Goal: Task Accomplishment & Management: Manage account settings

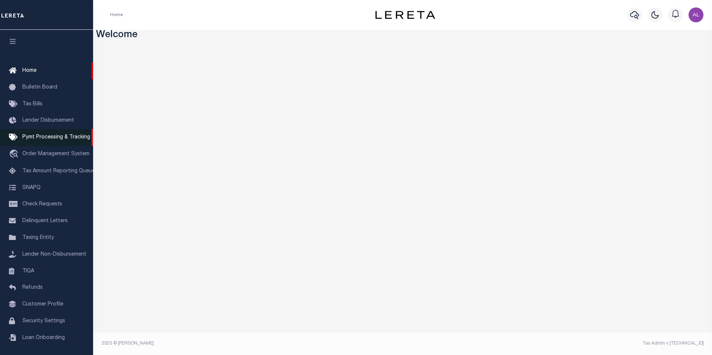
click at [57, 137] on span "Pymt Processing & Tracking" at bounding box center [56, 137] width 68 height 5
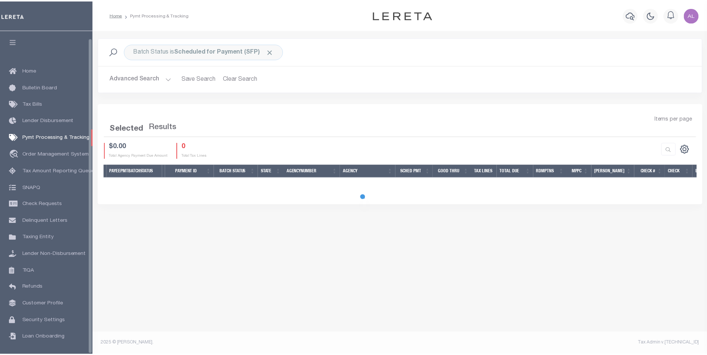
scroll to position [7, 0]
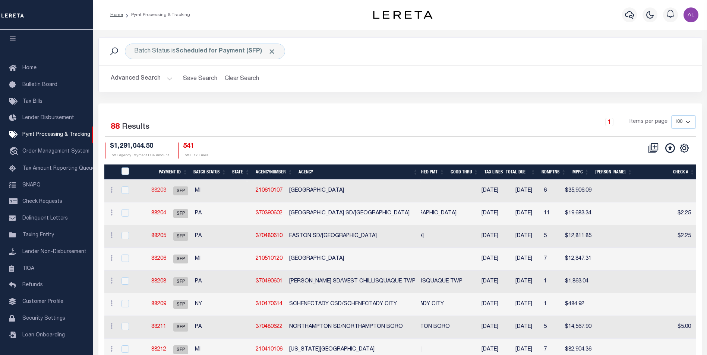
click at [166, 191] on link "88203" at bounding box center [158, 190] width 15 height 5
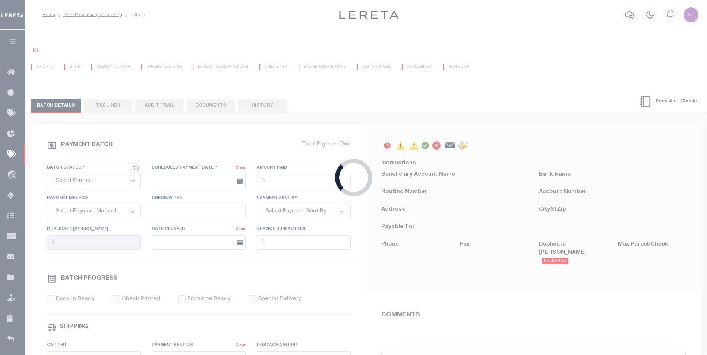
select select "SFP"
type input "08/21/2025"
type input "Matt"
radio input "true"
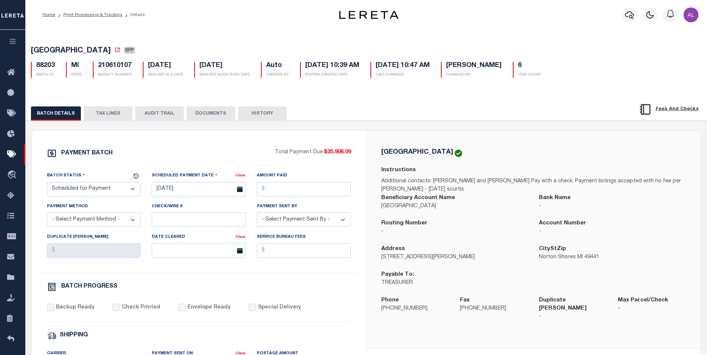
click at [124, 65] on h5 "210610107" at bounding box center [115, 66] width 34 height 8
copy h5 "210610107"
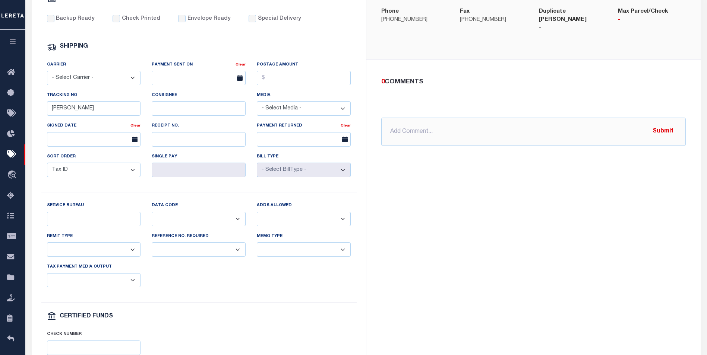
scroll to position [290, 0]
click at [124, 220] on input "Service Bureau" at bounding box center [94, 218] width 94 height 15
click at [169, 223] on select "Balance Due Mortgage Open Prior Supplemental" at bounding box center [199, 218] width 94 height 15
click at [267, 222] on select "Yes No" at bounding box center [304, 218] width 94 height 15
click at [199, 254] on select "Yes No" at bounding box center [199, 249] width 94 height 15
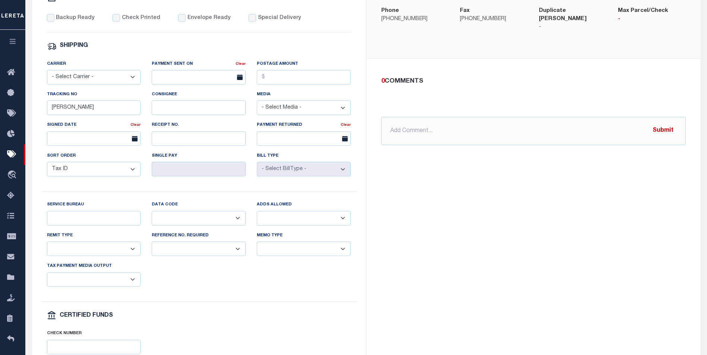
click at [279, 255] on select "Separate Together" at bounding box center [304, 249] width 94 height 15
click at [90, 256] on select "Any form of check is acceptable for payment of current and prior year taxes. On…" at bounding box center [94, 249] width 94 height 15
click at [203, 337] on div "Check Number" at bounding box center [198, 345] width 315 height 31
click at [100, 286] on select "List, Tape Spcl List Dels Only List Tape & Bills Soft Copy List Tape & Soft Cop…" at bounding box center [94, 280] width 94 height 15
click at [87, 221] on input "Service Bureau" at bounding box center [94, 218] width 94 height 15
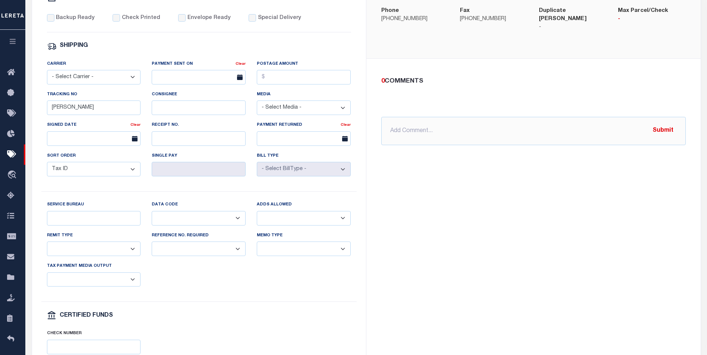
click at [169, 213] on div "Data Code Balance Due Mortgage Open Prior Supplemental" at bounding box center [199, 213] width 94 height 25
click at [173, 221] on select "Balance Due Mortgage Open Prior Supplemental" at bounding box center [199, 218] width 94 height 15
select select "66"
click at [152, 216] on select "Balance Due Mortgage Open Prior Supplemental" at bounding box center [199, 218] width 94 height 15
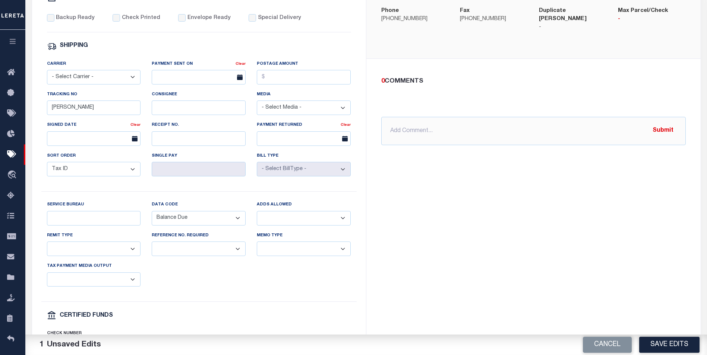
click at [274, 224] on select "Yes No" at bounding box center [304, 218] width 94 height 15
select select "1"
click at [257, 216] on select "Yes No" at bounding box center [304, 218] width 94 height 15
click at [207, 256] on select "Yes No" at bounding box center [199, 249] width 94 height 15
select select "1"
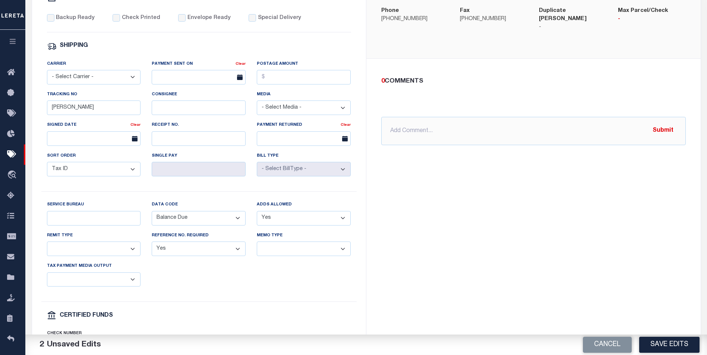
click at [152, 247] on select "Yes No" at bounding box center [199, 249] width 94 height 15
click at [272, 252] on select "Separate Together" at bounding box center [304, 249] width 94 height 15
select select "60"
click at [257, 247] on select "Separate Together" at bounding box center [304, 249] width 94 height 15
click at [97, 283] on select "List, Tape Spcl List Dels Only List Tape & Bills Soft Copy List Tape & Soft Cop…" at bounding box center [94, 280] width 94 height 15
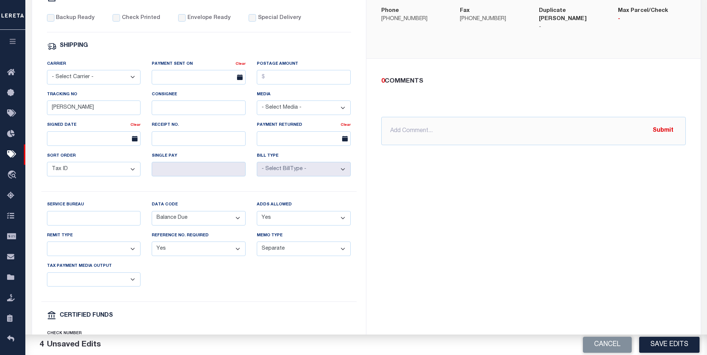
select select "44"
click at [47, 278] on select "List, Tape Spcl List Dels Only List Tape & Bills Soft Copy List Tape & Soft Cop…" at bounding box center [94, 280] width 94 height 15
click at [95, 256] on select "Any form of check is acceptable for payment of current and prior year taxes. On…" at bounding box center [94, 249] width 94 height 15
select select "70"
click at [47, 247] on select "Any form of check is acceptable for payment of current and prior year taxes. On…" at bounding box center [94, 249] width 94 height 15
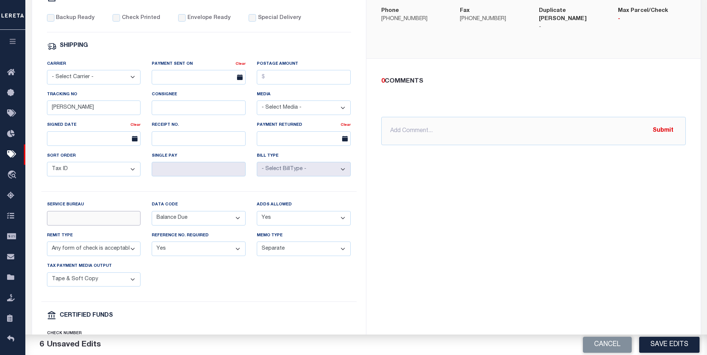
click at [106, 224] on input "Service Bureau" at bounding box center [94, 218] width 94 height 15
type input "ss"
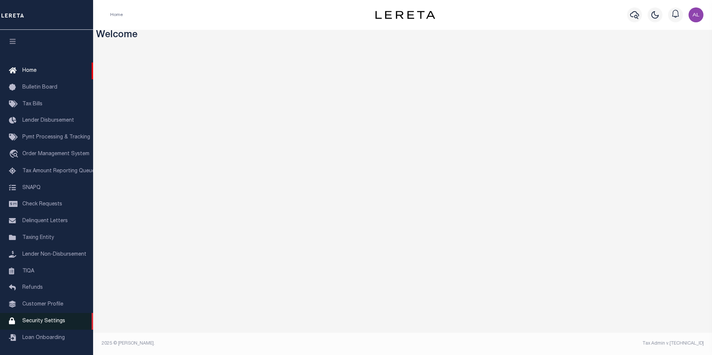
scroll to position [7, 0]
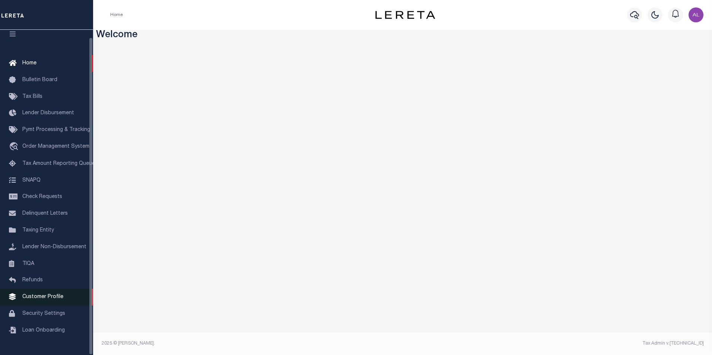
click at [46, 300] on span "Customer Profile" at bounding box center [42, 297] width 41 height 5
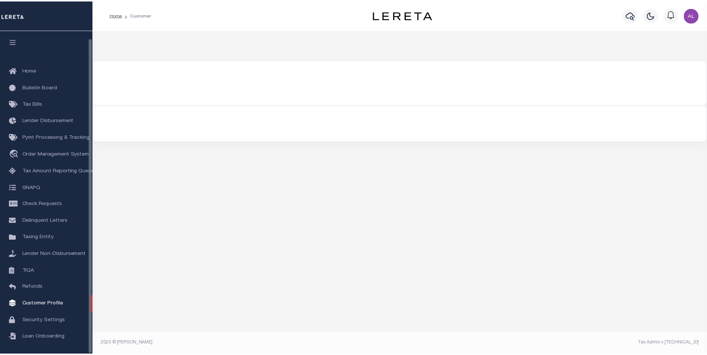
scroll to position [7, 0]
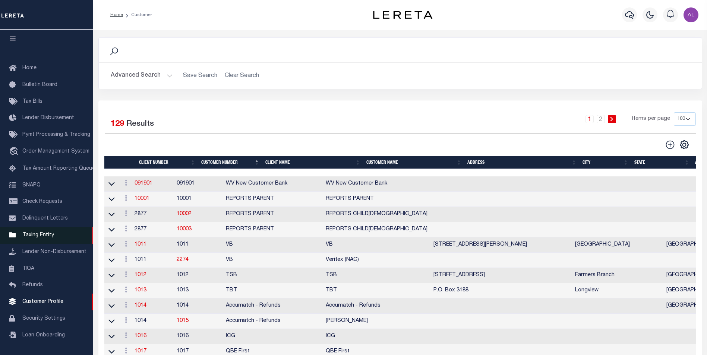
click at [55, 235] on link "Taxing Entity" at bounding box center [46, 235] width 93 height 17
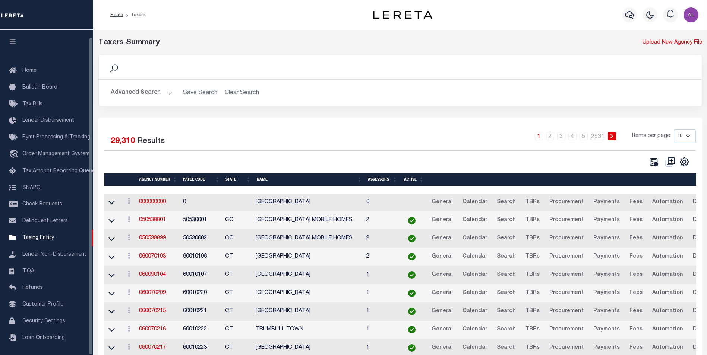
select select
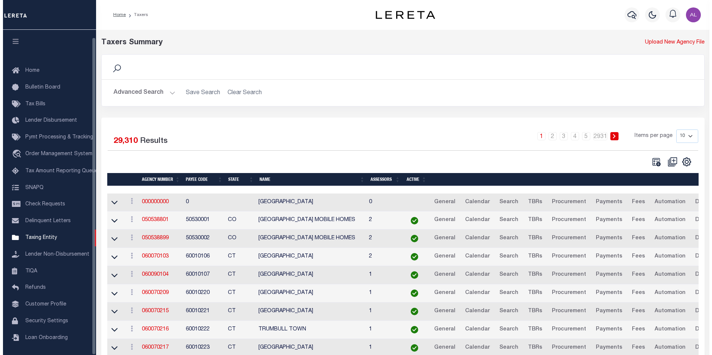
scroll to position [7, 0]
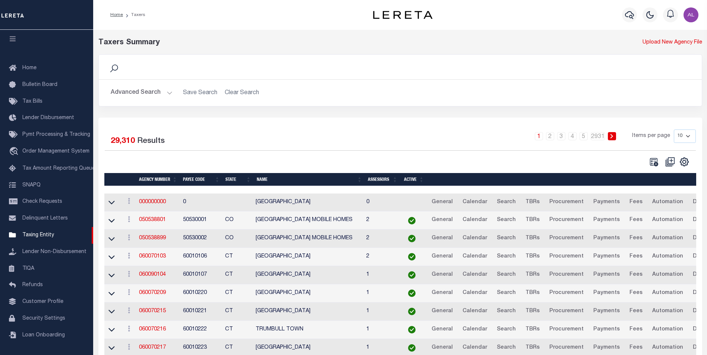
click at [165, 92] on button "Advanced Search" at bounding box center [142, 93] width 62 height 15
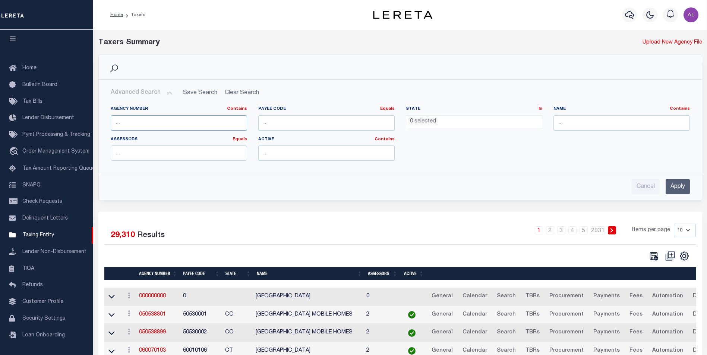
click at [146, 117] on input "text" at bounding box center [179, 122] width 136 height 15
paste input "210610107"
type input "210610107"
click at [681, 185] on input "Apply" at bounding box center [677, 186] width 24 height 15
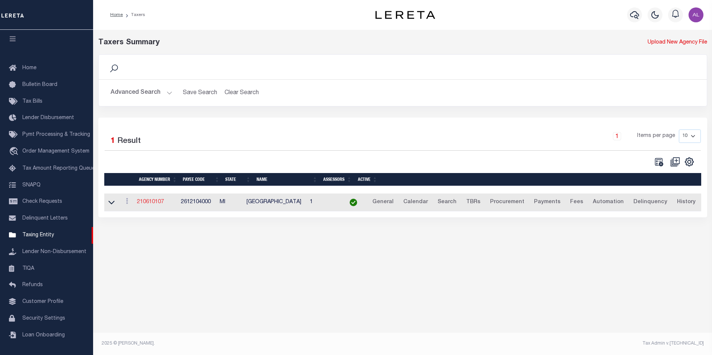
click at [159, 203] on link "210610107" at bounding box center [150, 202] width 27 height 5
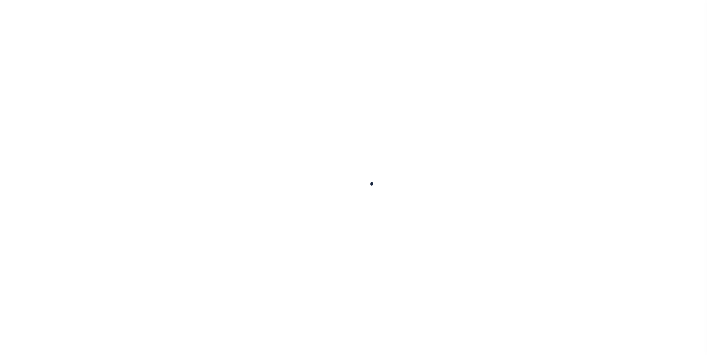
select select
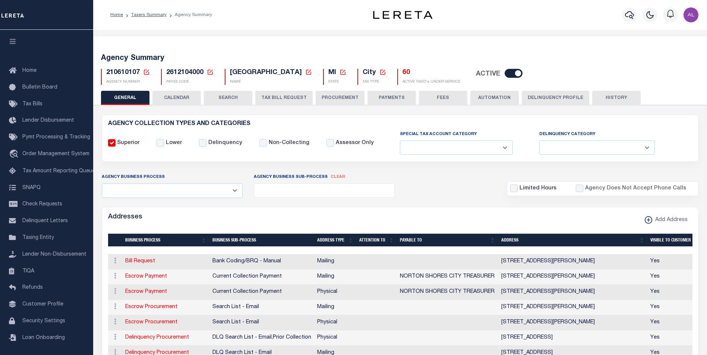
scroll to position [32, 0]
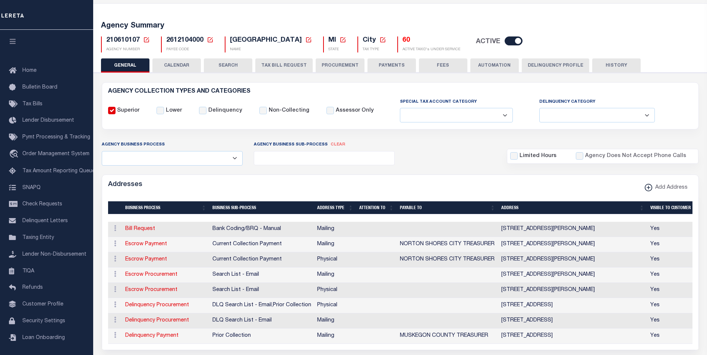
click at [395, 61] on button "PAYMENTS" at bounding box center [391, 65] width 48 height 14
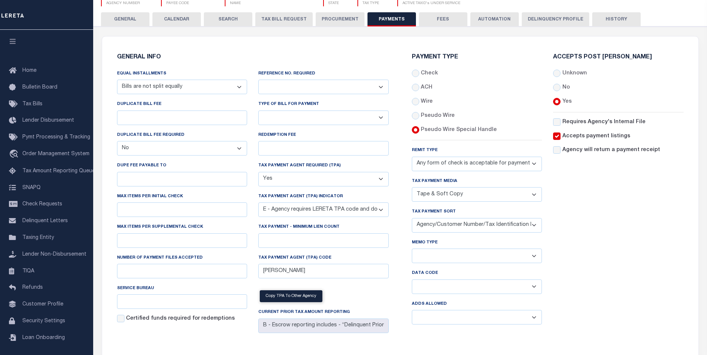
scroll to position [0, 0]
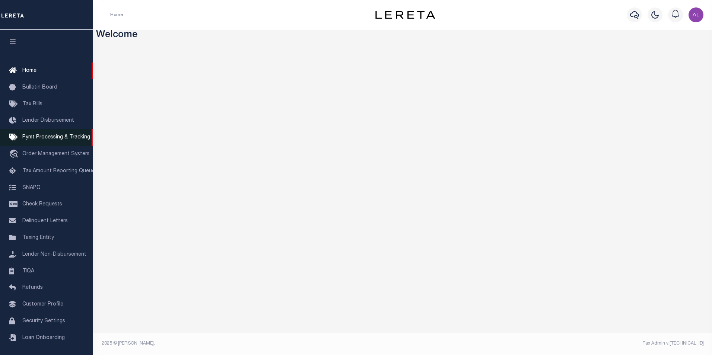
click at [53, 137] on span "Pymt Processing & Tracking" at bounding box center [56, 137] width 68 height 5
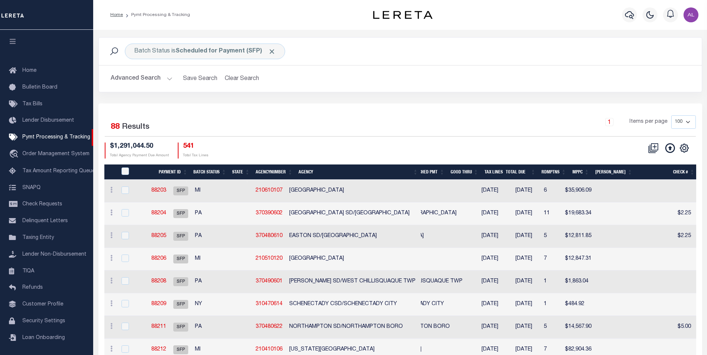
scroll to position [7, 0]
click at [112, 192] on icon at bounding box center [111, 190] width 2 height 6
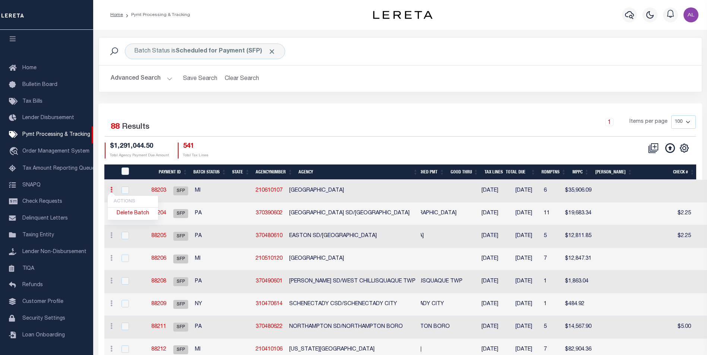
click at [112, 196] on ul "ACTIONS Delete Batch" at bounding box center [132, 208] width 51 height 25
checkbox input "true"
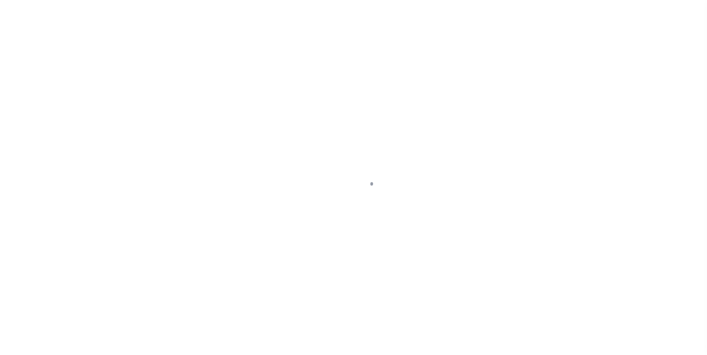
scroll to position [7, 0]
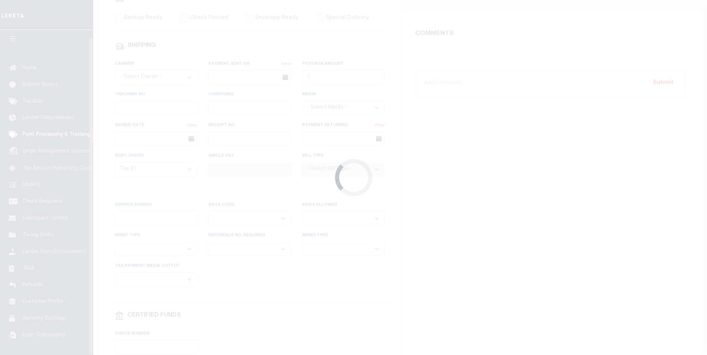
select select "SFP"
type input "[DATE]"
type input "[PERSON_NAME]"
select select "70"
select select "44"
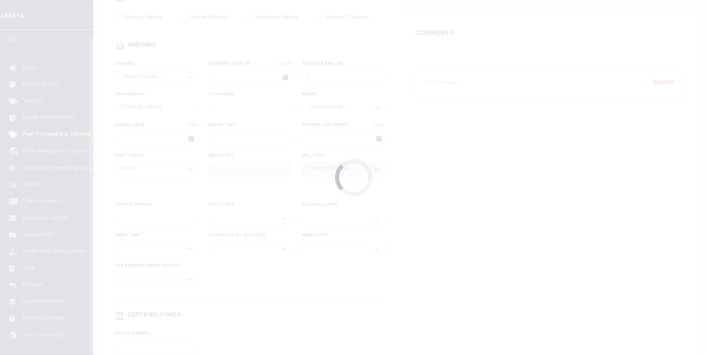
radio input "true"
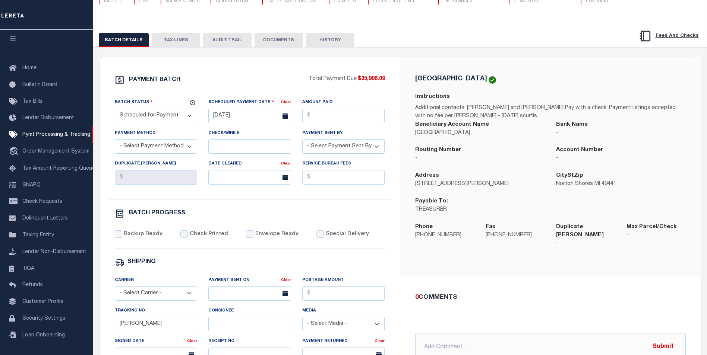
scroll to position [69, 0]
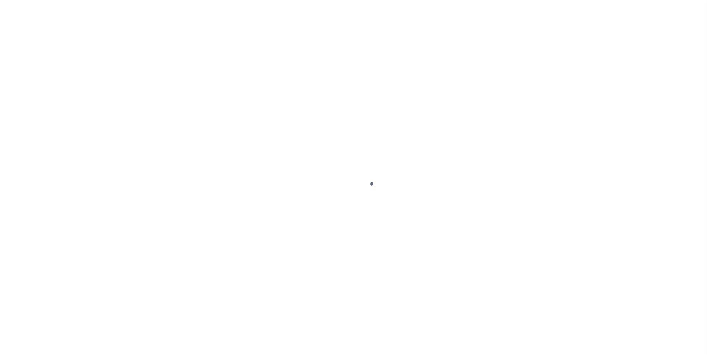
select select "SFP"
select select "70"
select select "44"
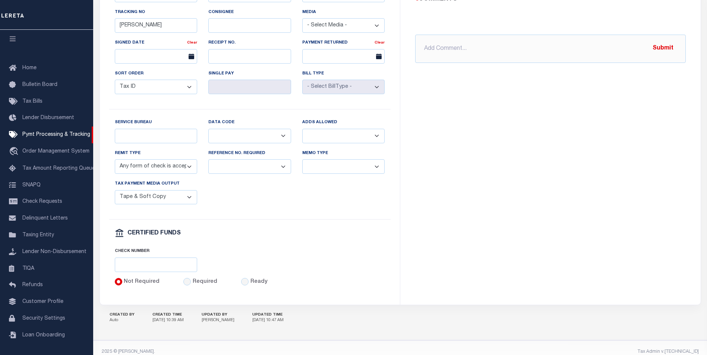
click at [191, 174] on select "Any form of check is acceptable for payment of current and prior year taxes. On…" at bounding box center [156, 166] width 83 height 15
select select
click at [115, 165] on select "Any form of check is acceptable for payment of current and prior year taxes. On…" at bounding box center [156, 166] width 83 height 15
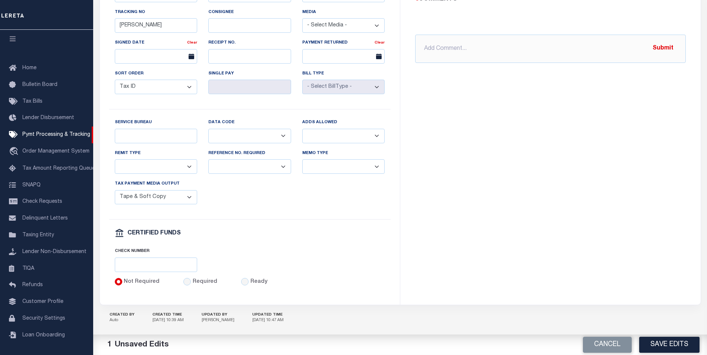
click at [192, 204] on select "List, Tape Spcl List Dels Only List Tape & Bills Soft Copy List Tape & Soft Cop…" at bounding box center [156, 197] width 83 height 15
select select
click at [115, 196] on select "List, Tape Spcl List Dels Only List Tape & Bills Soft Copy List Tape & Soft Cop…" at bounding box center [156, 197] width 83 height 15
click at [134, 143] on input "Service Bureau" at bounding box center [156, 136] width 83 height 15
click at [242, 143] on select "Balance Due Mortgage Open Prior Supplemental" at bounding box center [249, 136] width 83 height 15
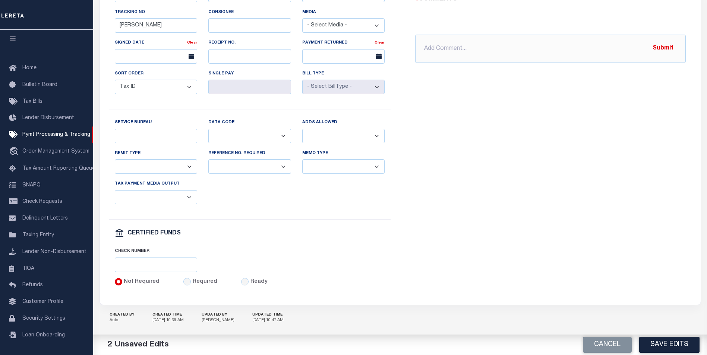
click at [318, 134] on select "Yes No" at bounding box center [343, 136] width 83 height 15
click at [260, 174] on select "Yes No" at bounding box center [249, 166] width 83 height 15
click at [326, 172] on select "Separate Together" at bounding box center [343, 166] width 83 height 15
click at [153, 173] on select "Any form of check is acceptable for payment of current and prior year taxes. On…" at bounding box center [156, 166] width 83 height 15
click at [249, 261] on div "Check Number" at bounding box center [249, 262] width 281 height 31
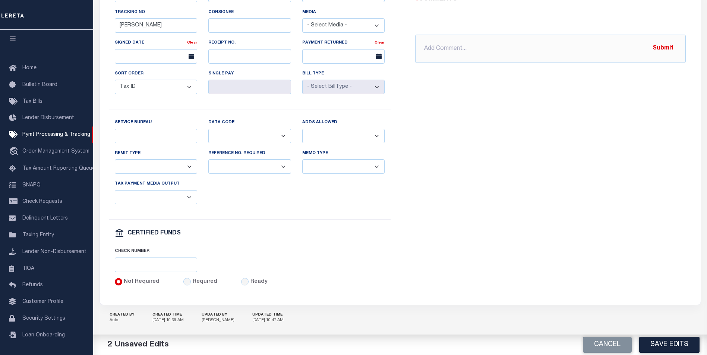
click at [160, 200] on select "List, Tape Spcl List Dels Only List Tape & Bills Soft Copy List Tape & Soft Cop…" at bounding box center [156, 197] width 83 height 15
click at [513, 258] on div "[GEOGRAPHIC_DATA] Instructions Additional contacts: [PERSON_NAME] and [PERSON_N…" at bounding box center [550, 32] width 300 height 546
click at [613, 346] on button "Cancel" at bounding box center [607, 345] width 49 height 16
select select "70"
select select "44"
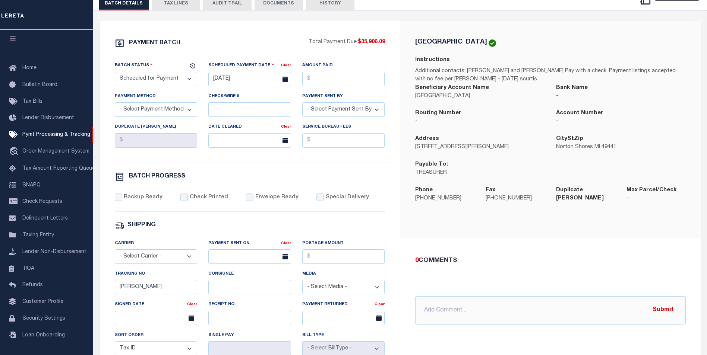
scroll to position [86, 0]
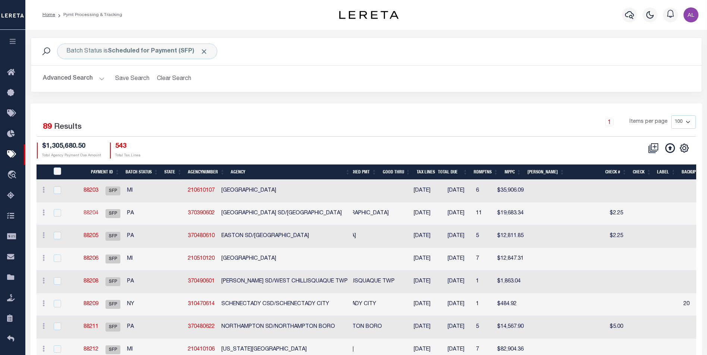
click at [98, 213] on link "88204" at bounding box center [90, 213] width 15 height 5
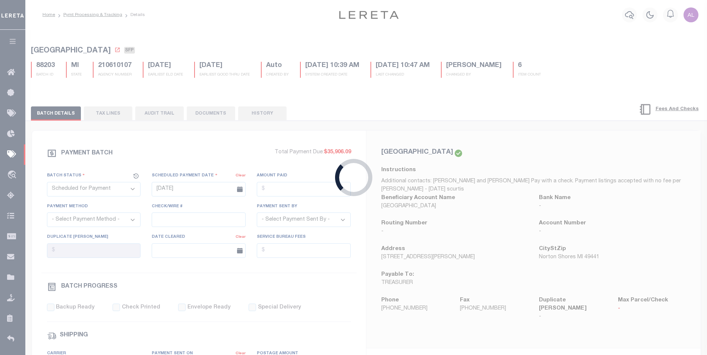
type input "[DATE]"
type input "[PERSON_NAME]"
select select "38"
type input "BERKH"
select select "73"
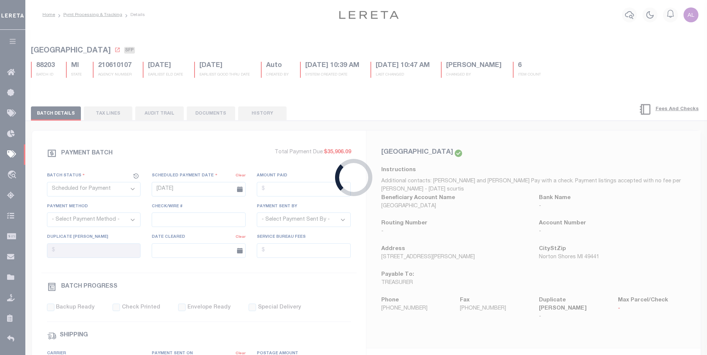
select select "1"
select select "46"
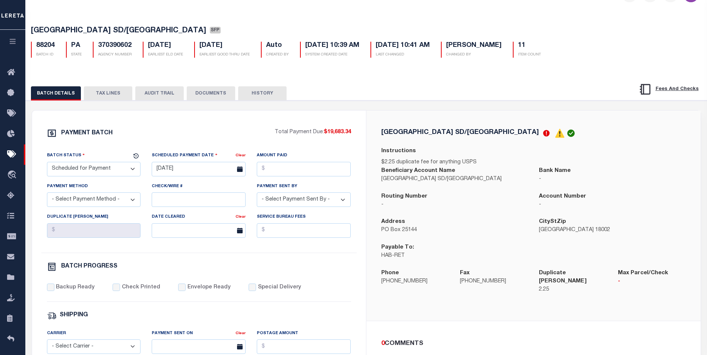
scroll to position [18, 0]
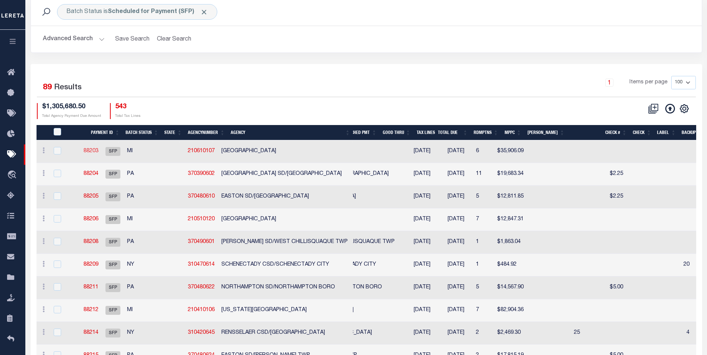
click at [98, 152] on link "88203" at bounding box center [90, 151] width 15 height 5
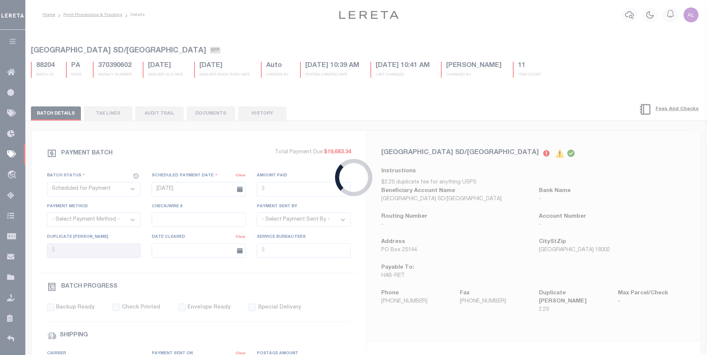
type input "[DATE]"
type input "[PERSON_NAME]"
select select
select select "70"
select select "2"
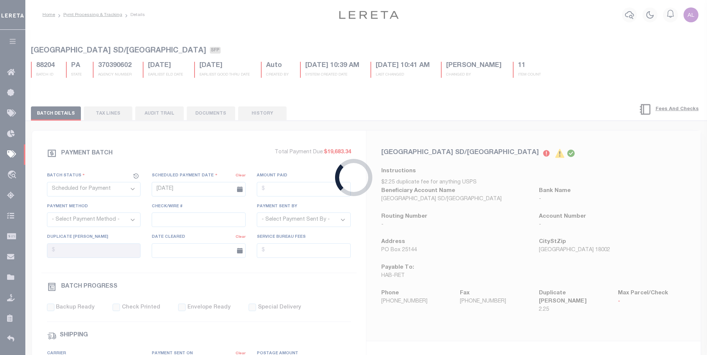
select select "44"
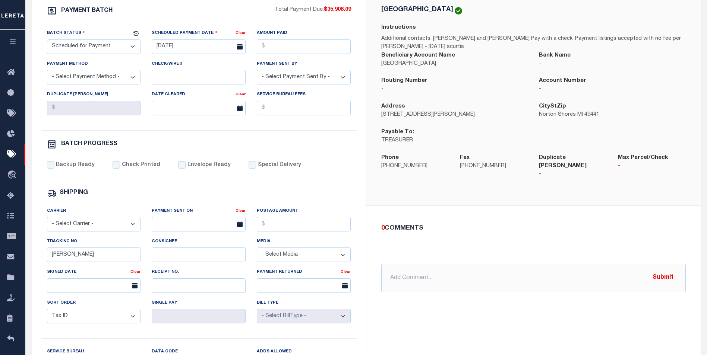
scroll to position [140, 0]
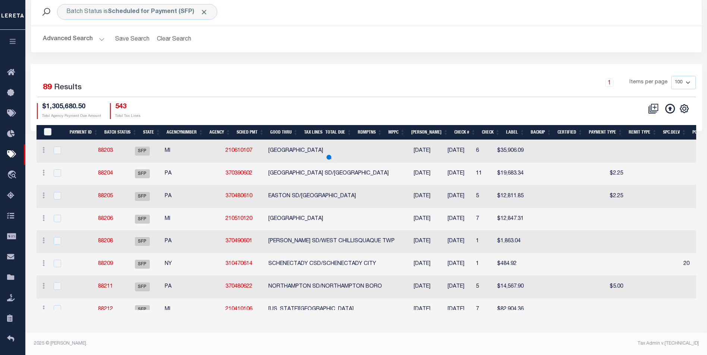
scroll to position [39, 0]
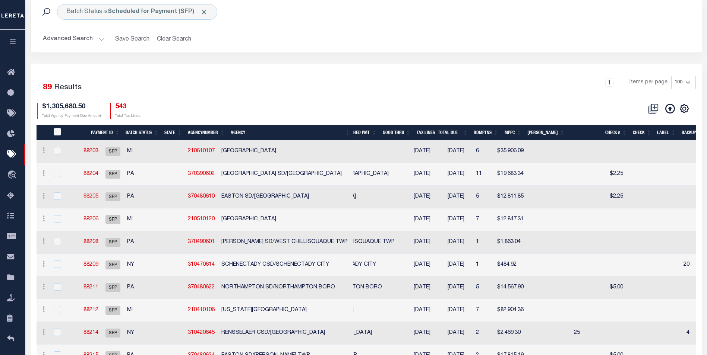
click at [98, 197] on link "88205" at bounding box center [90, 196] width 15 height 5
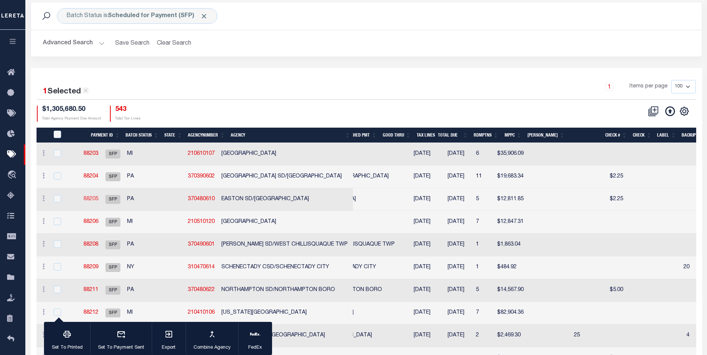
type input "[DATE]"
type input "[PERSON_NAME]"
type input "BERKH"
select select "73"
select select "1"
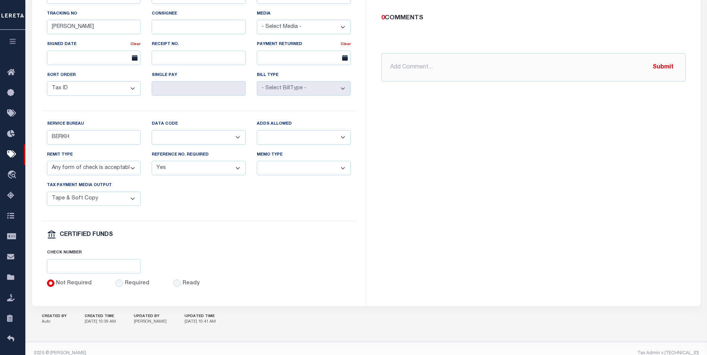
scroll to position [373, 0]
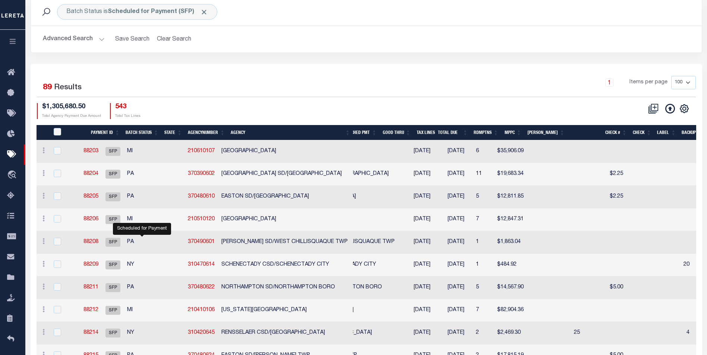
scroll to position [1, 0]
click at [98, 310] on link "88212" at bounding box center [90, 309] width 15 height 5
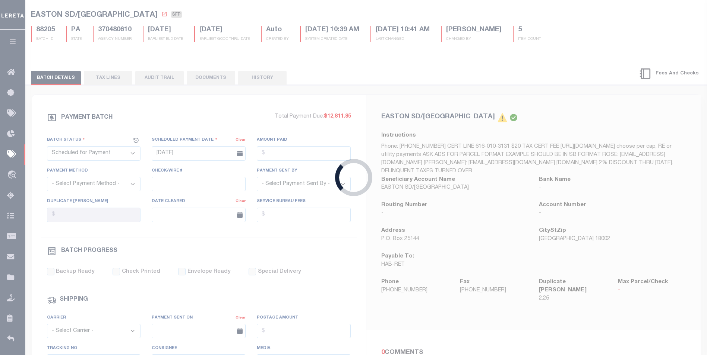
type input "Matt"
select select "70"
select select "2"
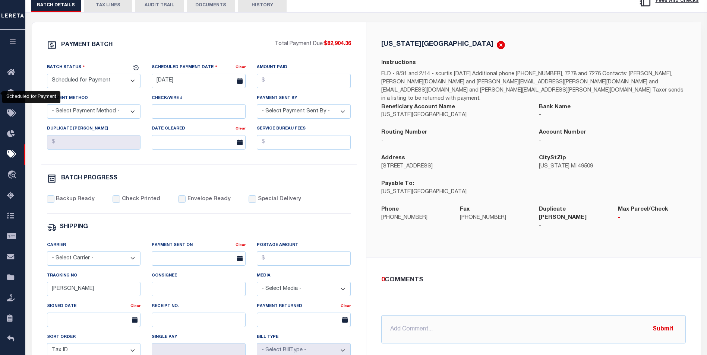
scroll to position [98, 0]
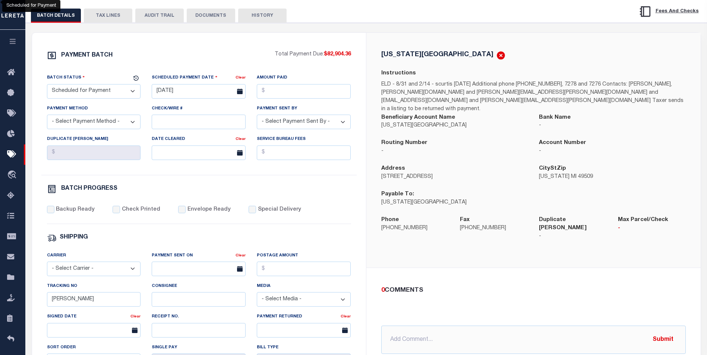
click at [266, 15] on button "HISTORY" at bounding box center [262, 16] width 48 height 14
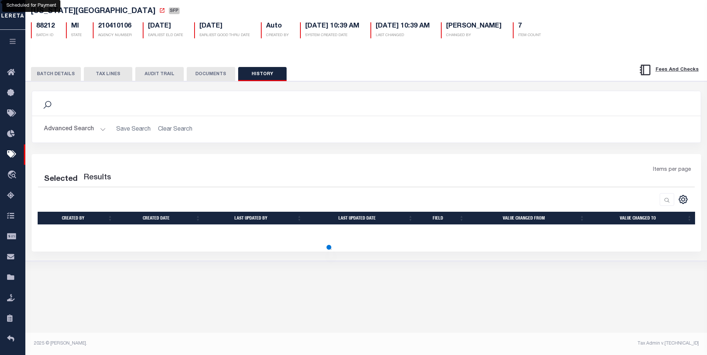
scroll to position [39, 0]
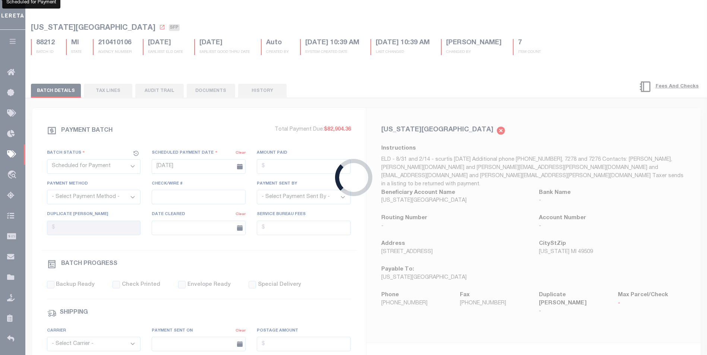
scroll to position [7, 0]
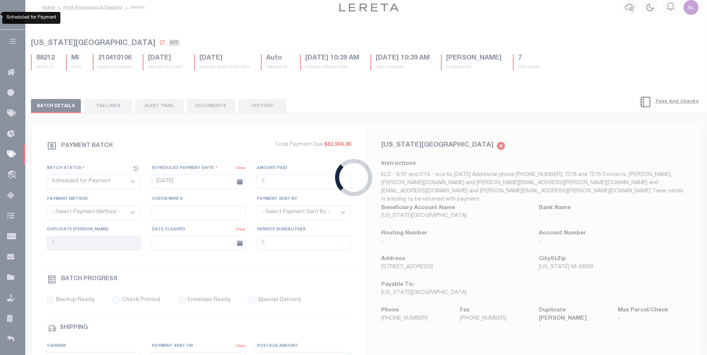
type input "36 - no wire option"
type input "Andres"
type input "E & A"
select select "73"
select select "1"
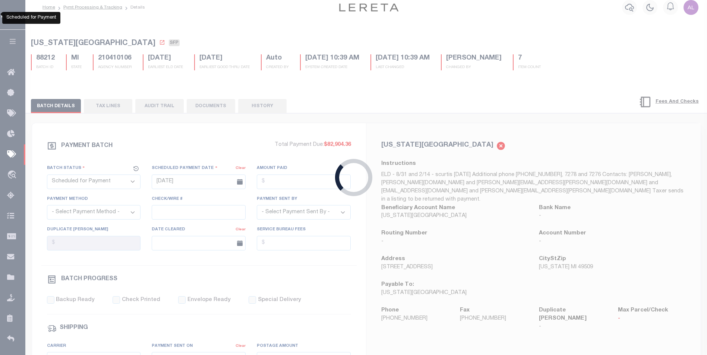
select select "61"
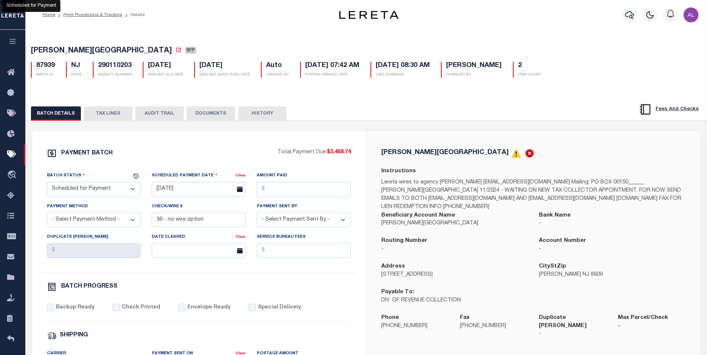
click at [248, 119] on button "HISTORY" at bounding box center [262, 114] width 48 height 14
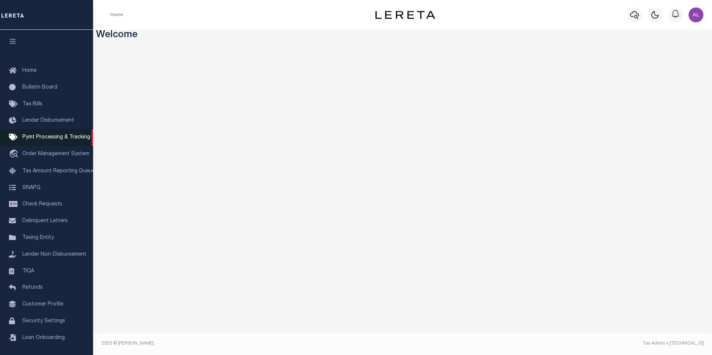
click at [52, 140] on span "Pymt Processing & Tracking" at bounding box center [56, 137] width 68 height 5
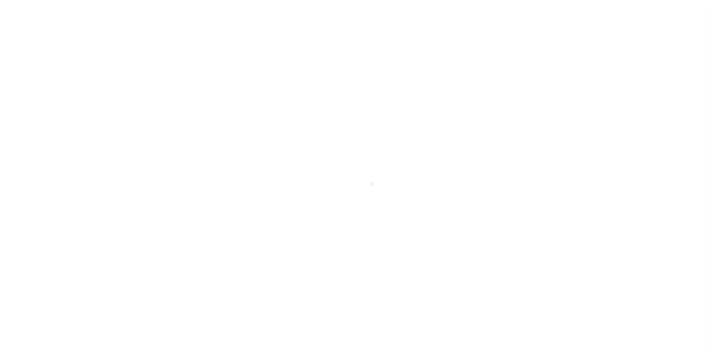
scroll to position [7, 0]
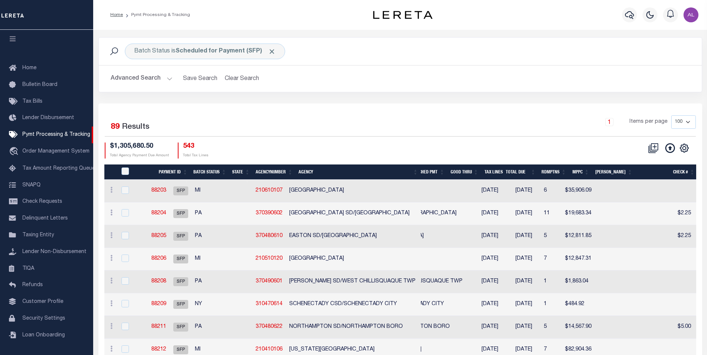
click at [491, 117] on div "1 Items per page 100 200 500 1000" at bounding box center [475, 124] width 440 height 19
click at [166, 188] on link "88203" at bounding box center [158, 190] width 15 height 5
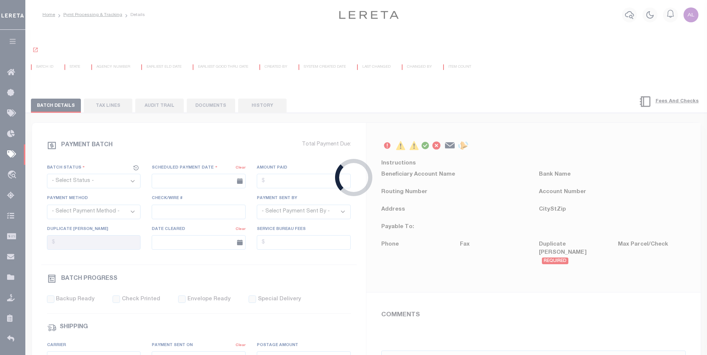
select select "SFP"
type input "[DATE]"
type input "[PERSON_NAME]"
radio input "true"
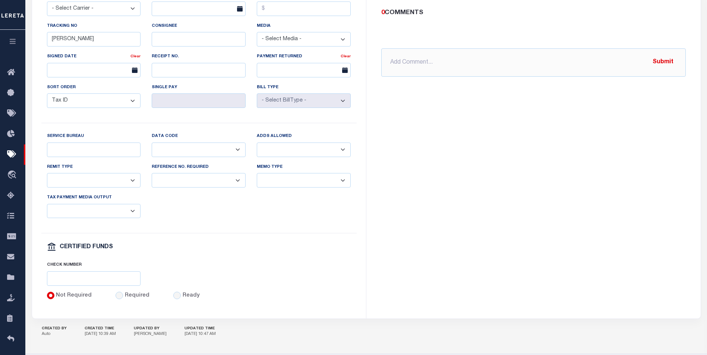
scroll to position [346, 0]
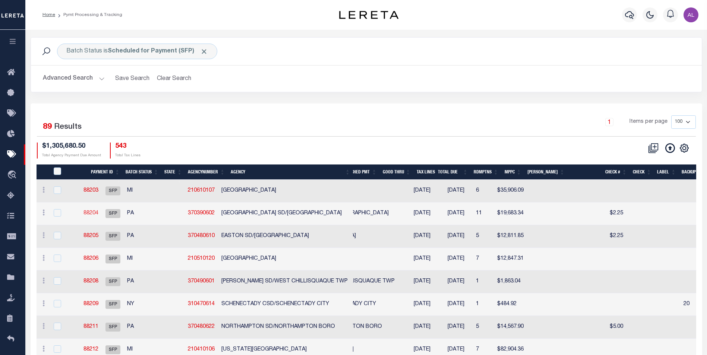
click at [98, 214] on link "88204" at bounding box center [90, 213] width 15 height 5
type input "08/20/2025"
type input "Audria"
select select "38"
click at [98, 192] on link "88203" at bounding box center [90, 190] width 15 height 5
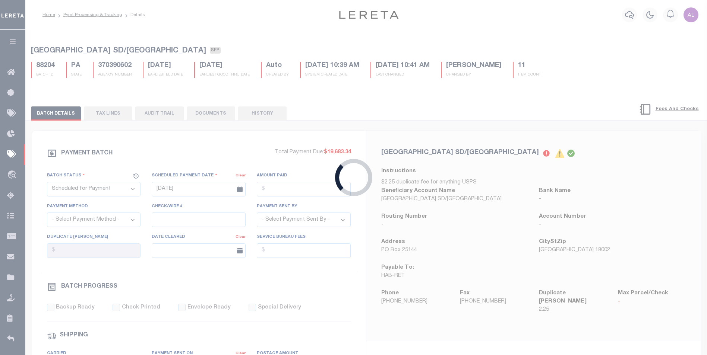
type input "08/21/2025"
type input "Matt"
select select
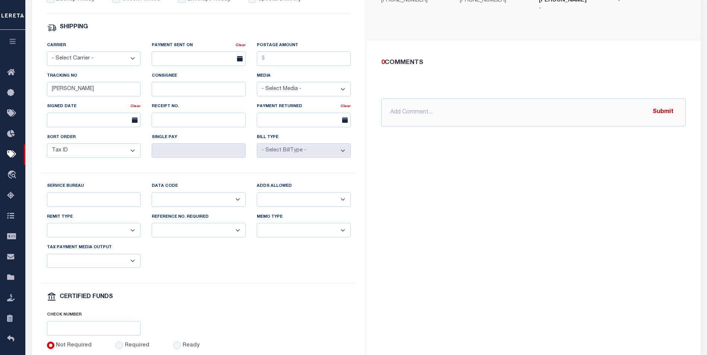
scroll to position [309, 0]
click at [91, 205] on input "Service Bureau" at bounding box center [94, 199] width 94 height 15
click at [169, 206] on select "Balance Due Mortgage Open Prior Supplemental" at bounding box center [199, 199] width 94 height 15
select select "66"
click at [152, 196] on select "Balance Due Mortgage Open Prior Supplemental" at bounding box center [199, 199] width 94 height 15
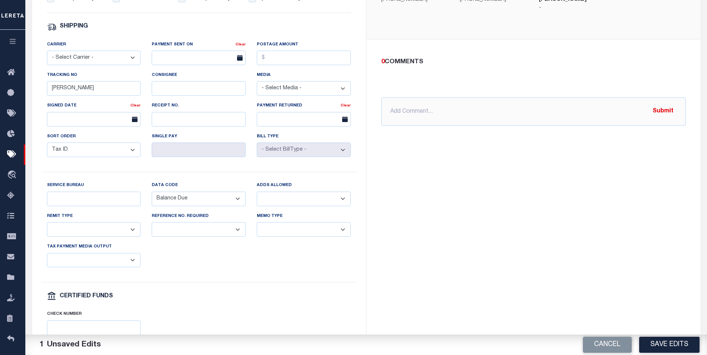
click at [278, 206] on select "Yes No" at bounding box center [304, 199] width 94 height 15
select select "1"
click at [257, 196] on select "Yes No" at bounding box center [304, 199] width 94 height 15
click at [281, 235] on select "Separate Together" at bounding box center [304, 229] width 94 height 15
select select "60"
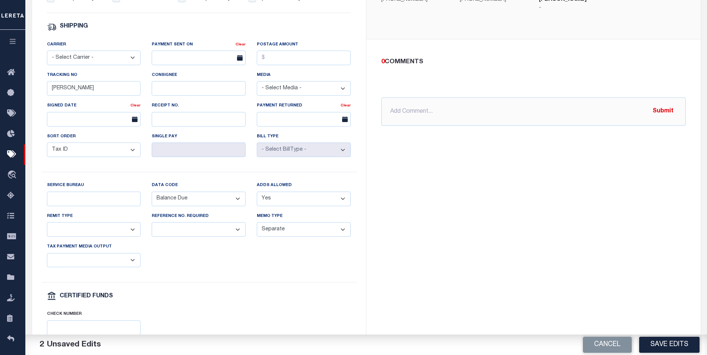
click at [257, 228] on select "Separate Together" at bounding box center [304, 229] width 94 height 15
click at [183, 220] on label "Reference No. required" at bounding box center [180, 216] width 57 height 6
click at [177, 229] on select "Yes No" at bounding box center [199, 229] width 94 height 15
select select "1"
click at [152, 228] on select "Yes No" at bounding box center [199, 229] width 94 height 15
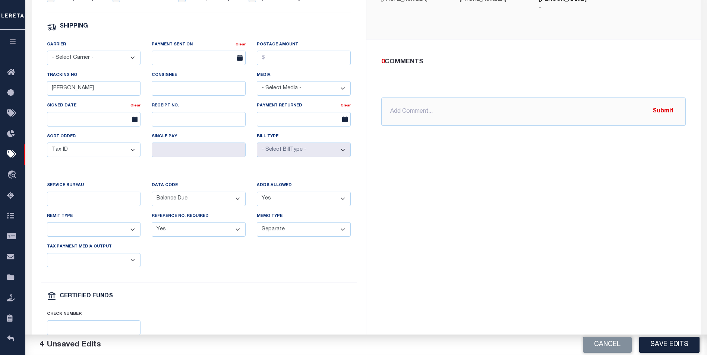
click at [91, 234] on select "Any form of check is acceptable for payment of current and prior year taxes. On…" at bounding box center [94, 229] width 94 height 15
select select "70"
click at [47, 228] on select "Any form of check is acceptable for payment of current and prior year taxes. On…" at bounding box center [94, 229] width 94 height 15
click at [85, 265] on select "List, Tape Spcl List Dels Only List Tape & Bills Soft Copy List Tape & Soft Cop…" at bounding box center [94, 260] width 94 height 15
select select "44"
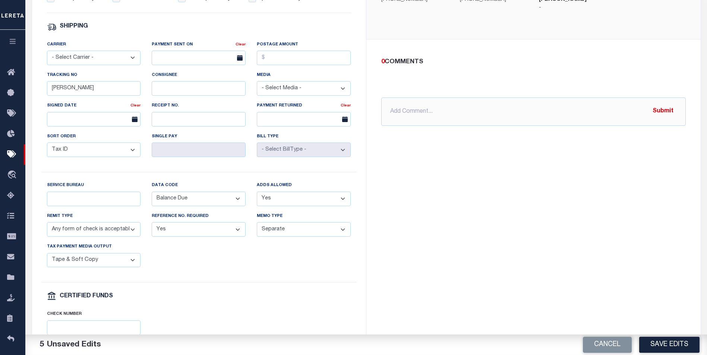
click at [47, 259] on select "List, Tape Spcl List Dels Only List Tape & Bills Soft Copy List Tape & Soft Cop…" at bounding box center [94, 260] width 94 height 15
click at [93, 206] on input "Service Bureau" at bounding box center [94, 199] width 94 height 15
type input "12"
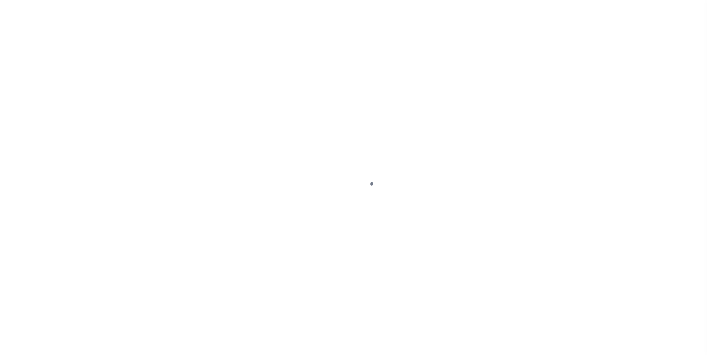
select select "SFP"
type input "[DATE]"
type input "[PERSON_NAME]"
radio input "true"
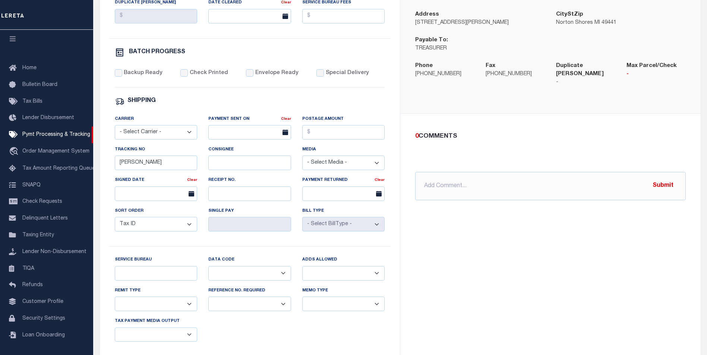
scroll to position [241, 0]
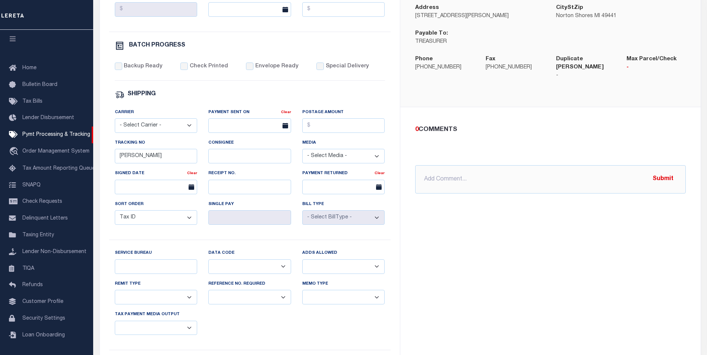
click at [139, 263] on div "Service Bureau" at bounding box center [156, 261] width 83 height 25
click at [139, 266] on input "Service Bureau" at bounding box center [156, 267] width 83 height 15
click at [229, 274] on select "Balance Due Mortgage Open Prior Supplemental" at bounding box center [249, 267] width 83 height 15
click at [320, 274] on select "Yes No" at bounding box center [343, 267] width 83 height 15
click at [252, 301] on select "Yes No" at bounding box center [249, 297] width 83 height 15
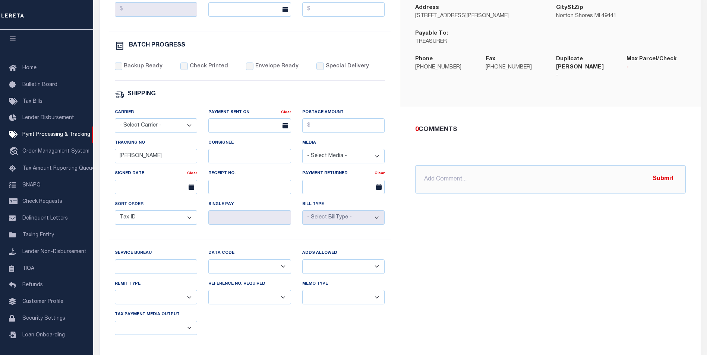
click at [337, 305] on select "Separate Together" at bounding box center [343, 297] width 83 height 15
click at [166, 301] on select "Any form of check is acceptable for payment of current and prior year taxes. On…" at bounding box center [156, 297] width 83 height 15
click at [146, 336] on select "List, Tape Spcl List Dels Only List Tape & Bills Soft Copy List Tape & Soft Cop…" at bounding box center [156, 328] width 83 height 15
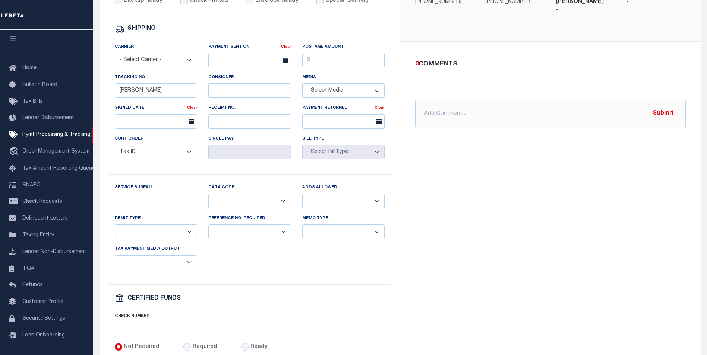
scroll to position [308, 0]
click at [163, 267] on select "List, Tape Spcl List Dels Only List Tape & Bills Soft Copy List Tape & Soft Cop…" at bounding box center [156, 261] width 83 height 15
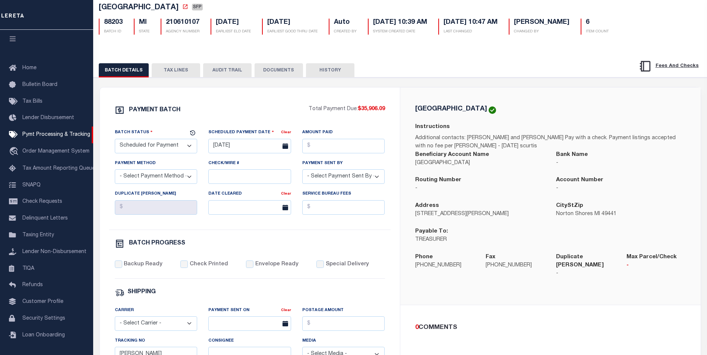
scroll to position [0, 0]
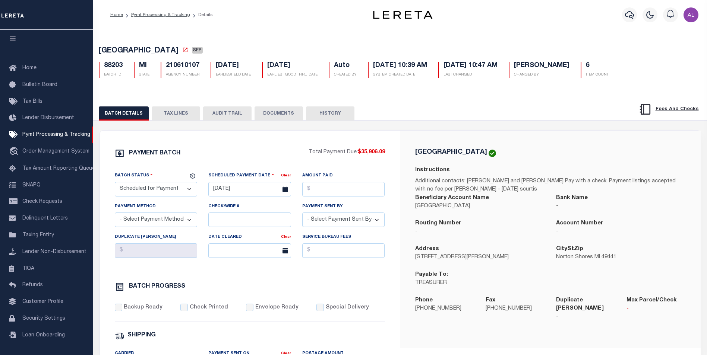
click at [181, 65] on h5 "210610107" at bounding box center [183, 66] width 34 height 8
copy h5 "210610107"
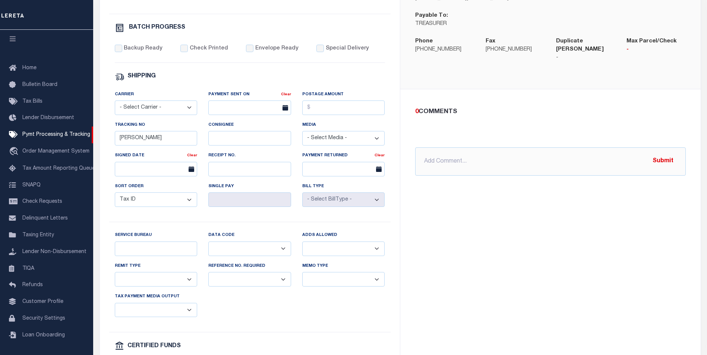
scroll to position [262, 0]
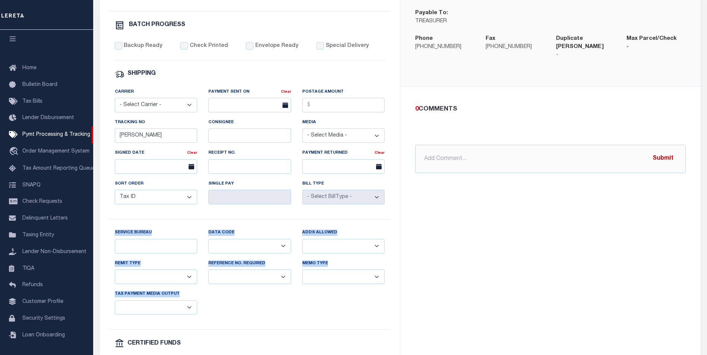
drag, startPoint x: 114, startPoint y: 230, endPoint x: 176, endPoint y: 298, distance: 91.8
click at [176, 298] on div "PAYMENT BATCH" at bounding box center [250, 142] width 282 height 510
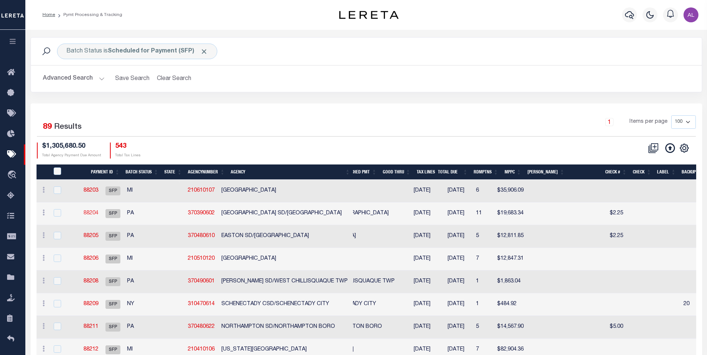
click at [98, 213] on link "88204" at bounding box center [90, 213] width 15 height 5
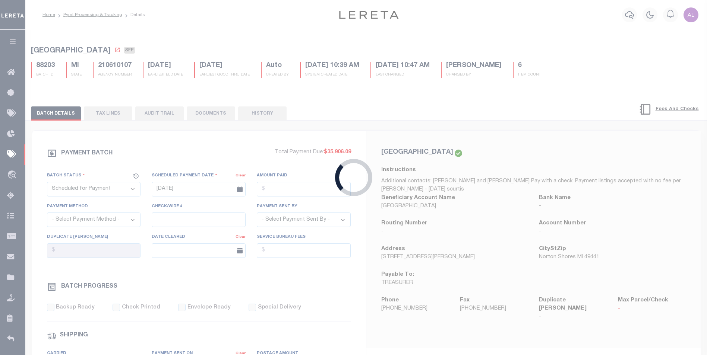
type input "08/20/2025"
type input "Audria"
select select "38"
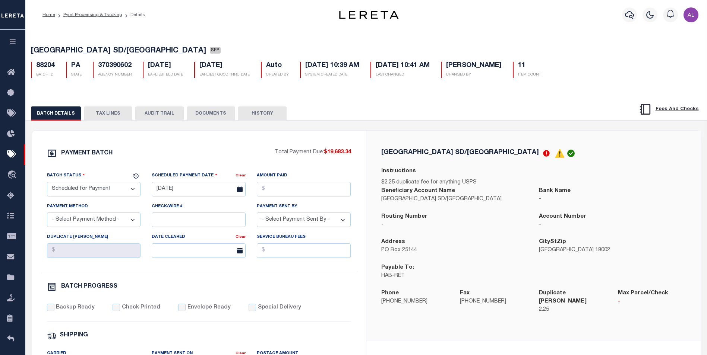
click at [122, 67] on h5 "370390602" at bounding box center [115, 66] width 34 height 8
copy h5 "370390602"
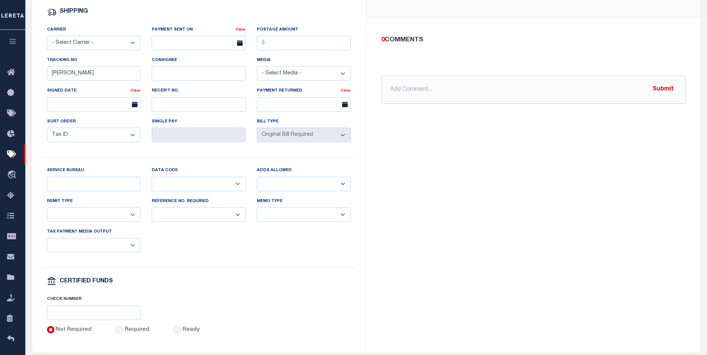
scroll to position [338, 0]
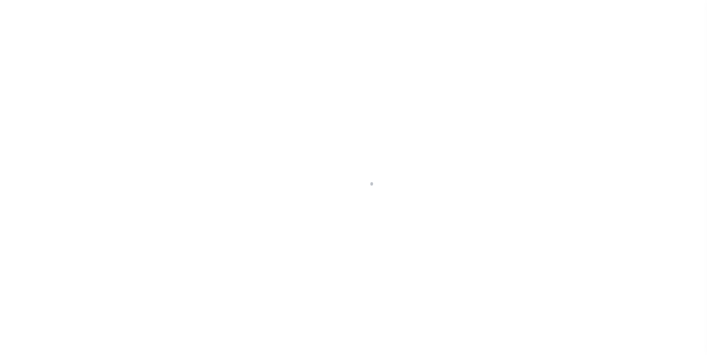
select select
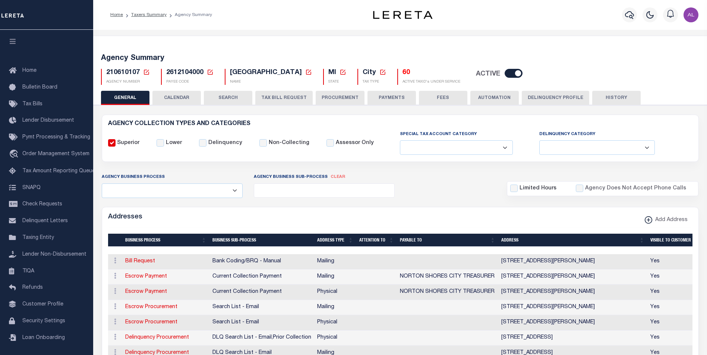
click at [209, 72] on icon at bounding box center [210, 72] width 7 height 7
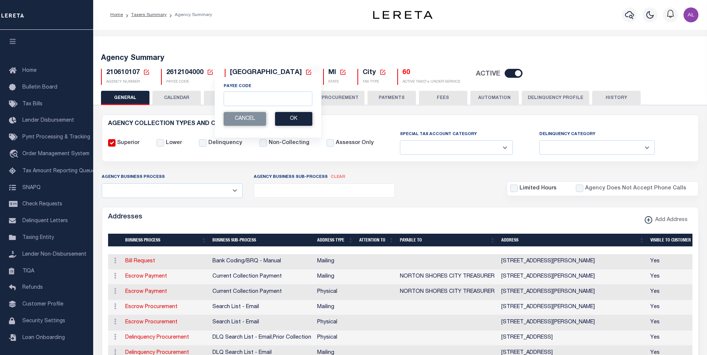
click at [146, 74] on icon at bounding box center [146, 72] width 7 height 7
click at [175, 101] on input "Agency Number" at bounding box center [235, 99] width 150 height 15
paste input "210610107"
type input "210610107"
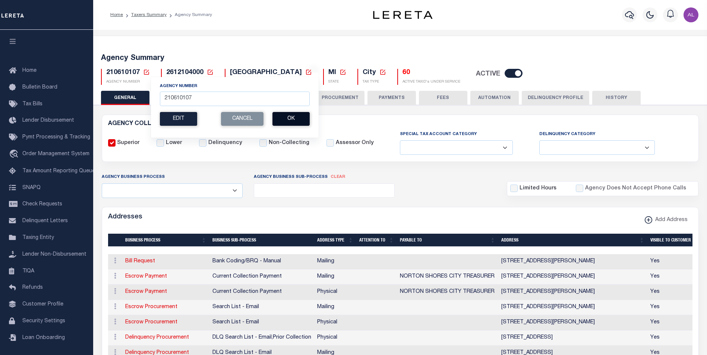
click at [290, 123] on button "Ok" at bounding box center [290, 119] width 37 height 14
click at [296, 121] on button "Ok" at bounding box center [290, 119] width 37 height 14
click at [272, 112] on button "Ok" at bounding box center [290, 119] width 37 height 14
click at [204, 52] on div "Agency Summary 210610107 Agency Number 210610107 Edit Cancel Ok New Agency Numb…" at bounding box center [400, 68] width 616 height 46
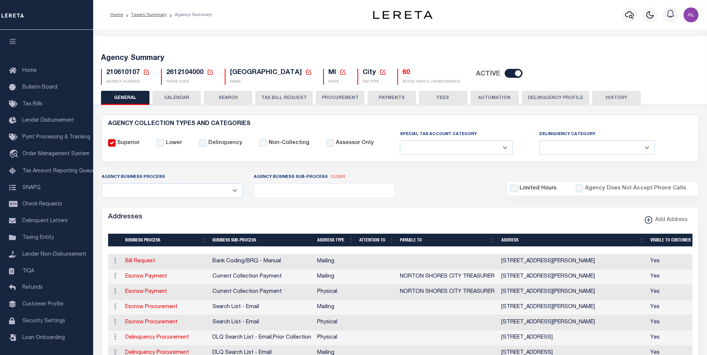
click at [388, 99] on button "PAYMENTS" at bounding box center [391, 98] width 48 height 14
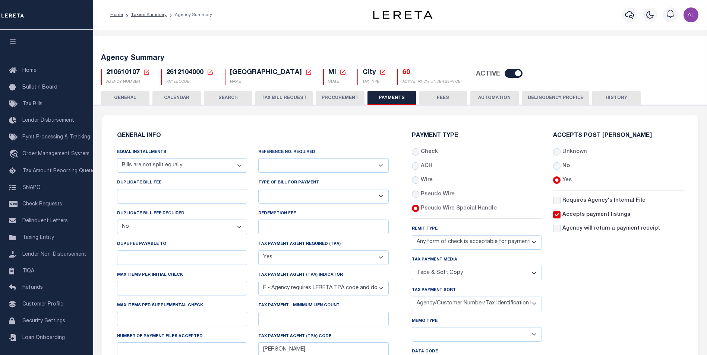
click at [127, 72] on span "210610107" at bounding box center [123, 72] width 34 height 7
click at [149, 73] on icon at bounding box center [146, 72] width 7 height 7
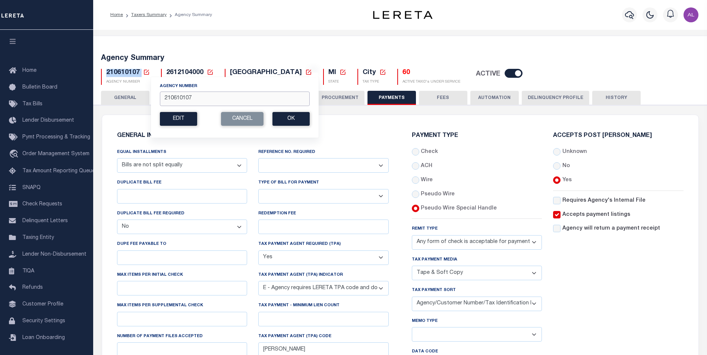
click at [219, 93] on input "210610107" at bounding box center [235, 99] width 150 height 15
paste input "370390602"
type input "370390602"
click at [291, 120] on button "Ok" at bounding box center [290, 119] width 37 height 14
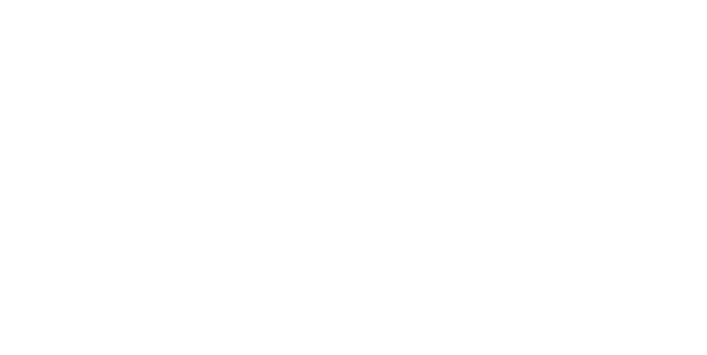
select select "67"
select select "true"
select select "1"
select select "38"
select select "false"
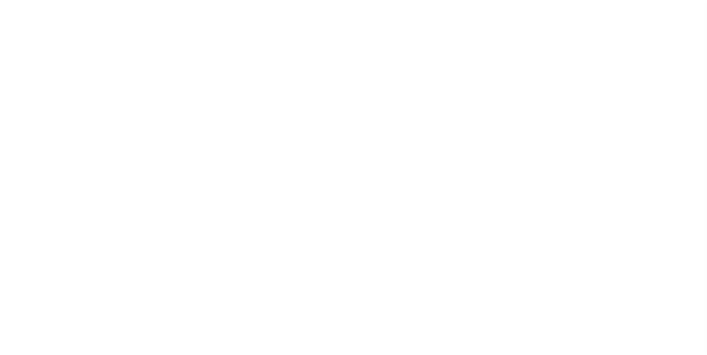
select select "73"
select select "46"
select select "53"
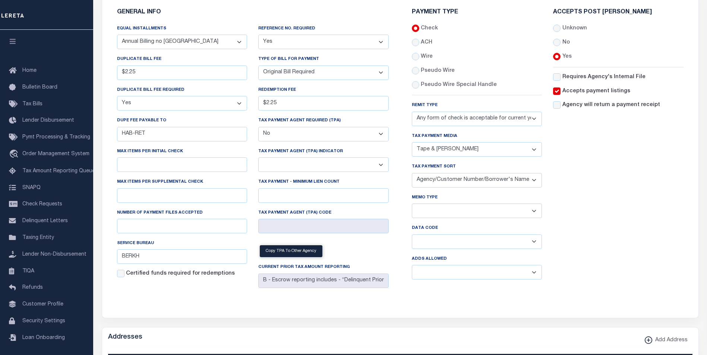
scroll to position [126, 0]
